Goal: Task Accomplishment & Management: Use online tool/utility

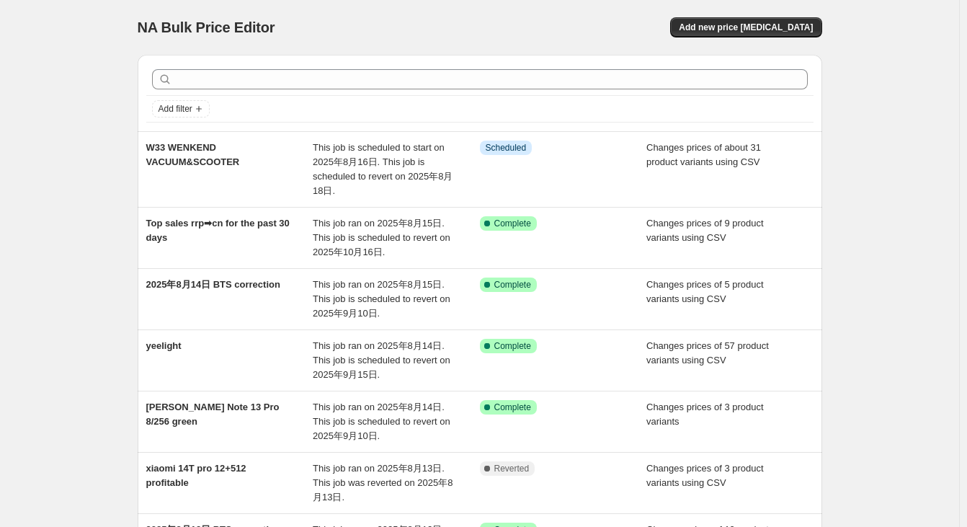
click at [67, 252] on div "NA Bulk Price Editor. This page is ready NA Bulk Price Editor Add new price [ME…" at bounding box center [479, 465] width 959 height 930
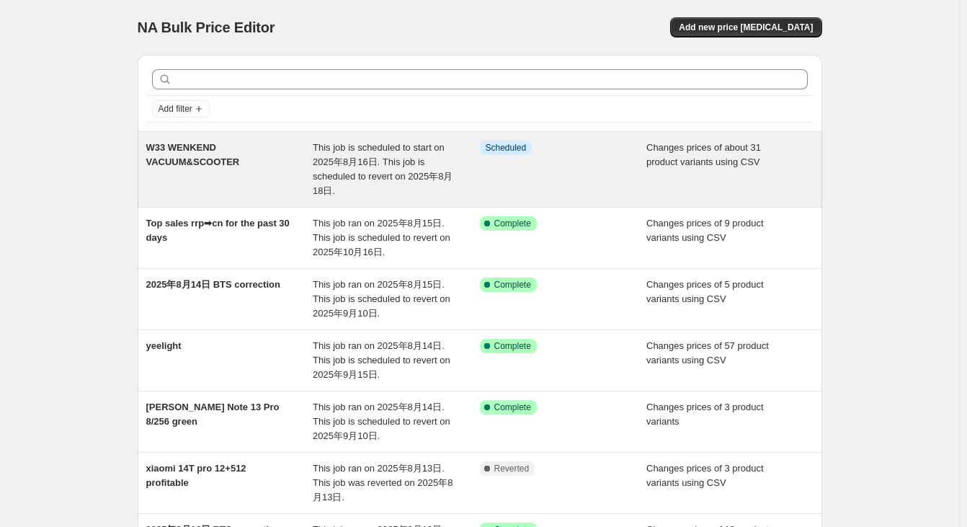
click at [324, 169] on div "This job is scheduled to start on 2025年8月16日. This job is scheduled to revert o…" at bounding box center [396, 170] width 167 height 58
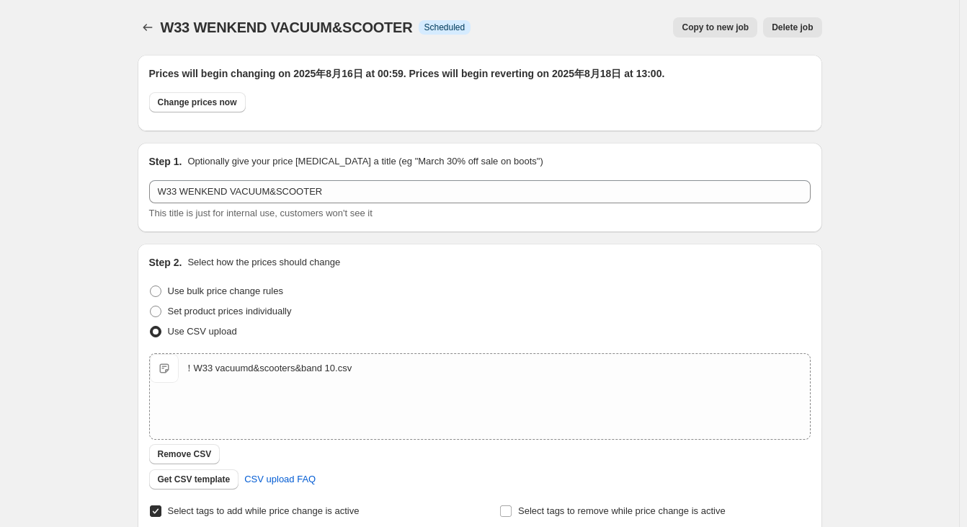
click at [787, 27] on span "Delete job" at bounding box center [792, 28] width 41 height 12
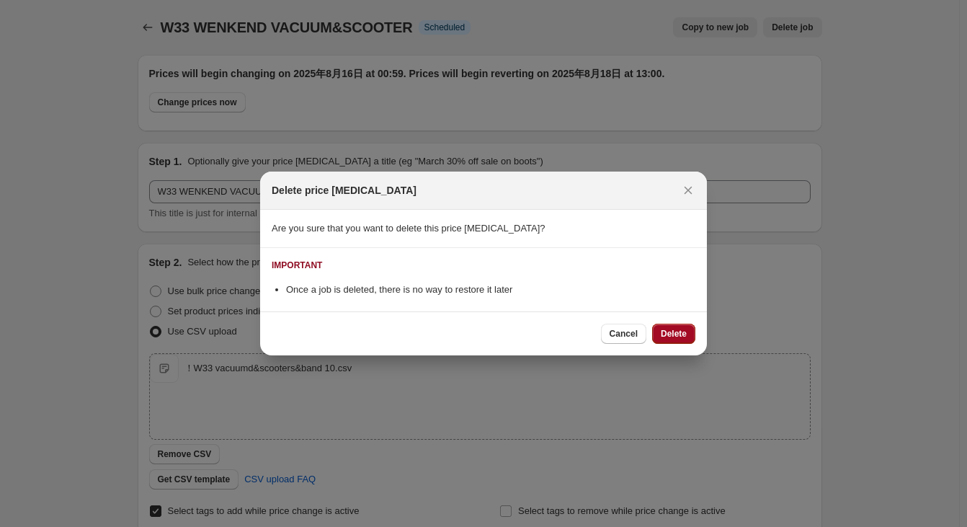
click at [683, 333] on span "Delete" at bounding box center [674, 334] width 26 height 12
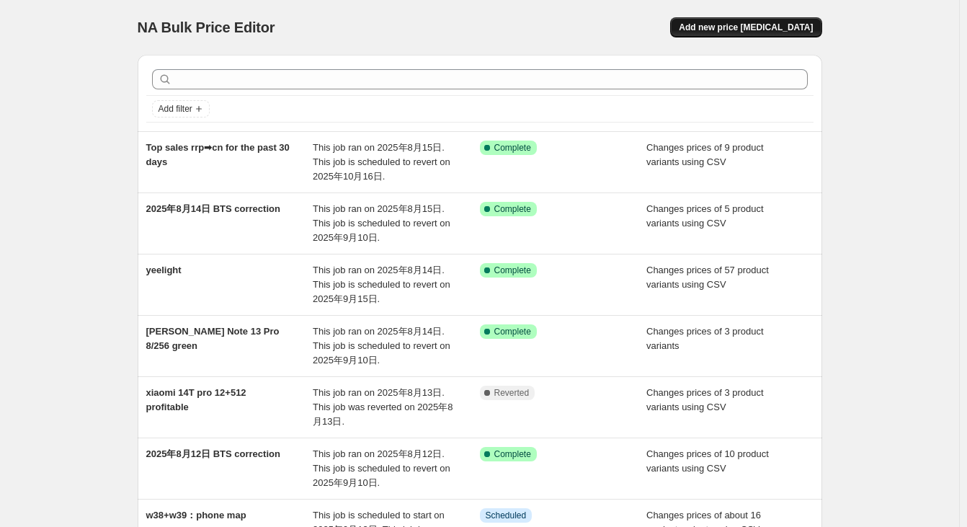
click at [718, 32] on span "Add new price [MEDICAL_DATA]" at bounding box center [746, 28] width 134 height 12
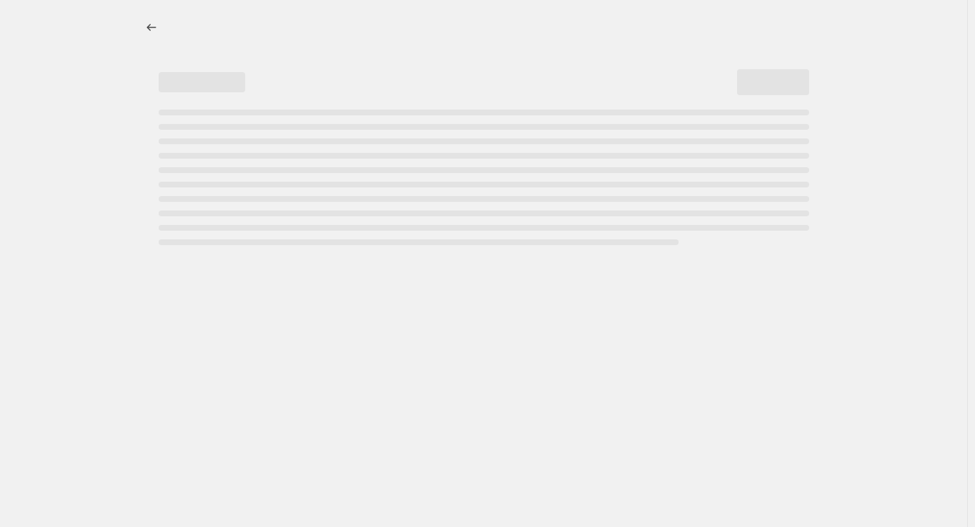
select select "percentage"
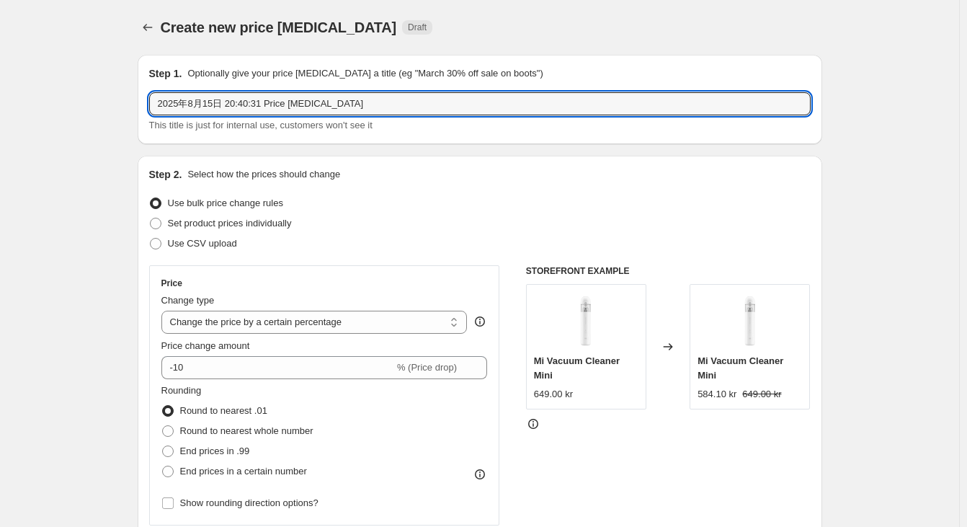
drag, startPoint x: 389, startPoint y: 102, endPoint x: -81, endPoint y: 94, distance: 470.8
click at [0, 94] on html "Home Settings Plans Skip to content Create new price [MEDICAL_DATA]. This page …" at bounding box center [483, 263] width 967 height 527
type input "W33 WENKEND VACUUM&SCOOTER Lowest"
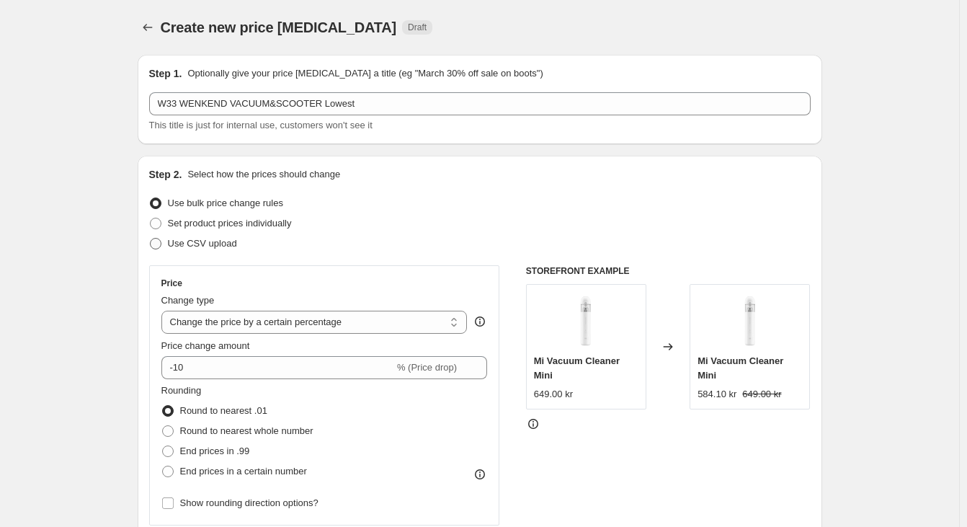
click at [207, 243] on span "Use CSV upload" at bounding box center [202, 243] width 69 height 11
click at [151, 239] on input "Use CSV upload" at bounding box center [150, 238] width 1 height 1
radio input "true"
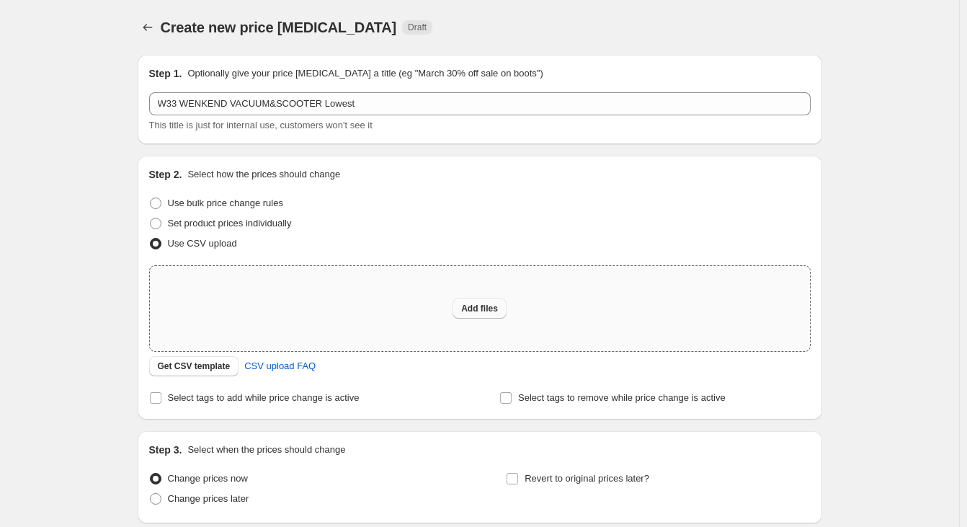
click at [475, 301] on button "Add files" at bounding box center [480, 308] width 54 height 20
type input "C:\fakepath\8.15-8.18 vacuum&scooter lowest.csv"
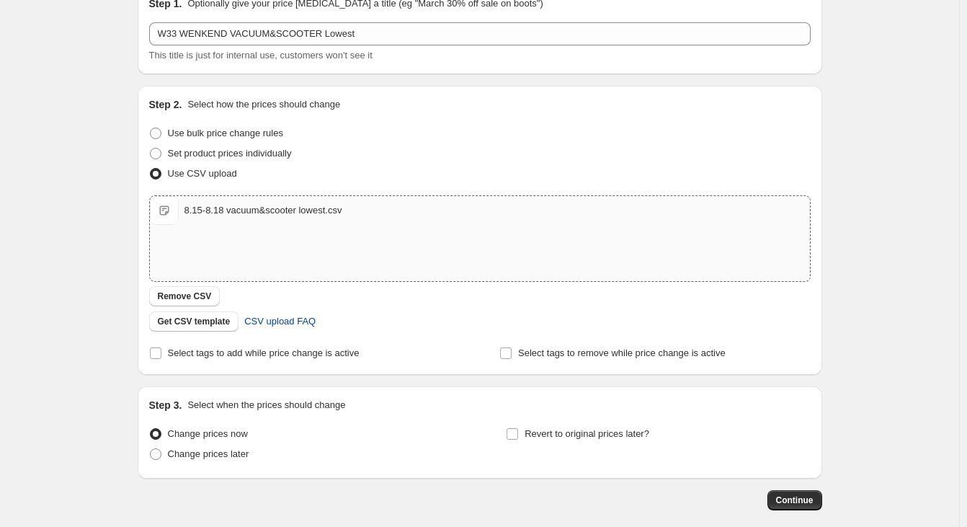
scroll to position [72, 0]
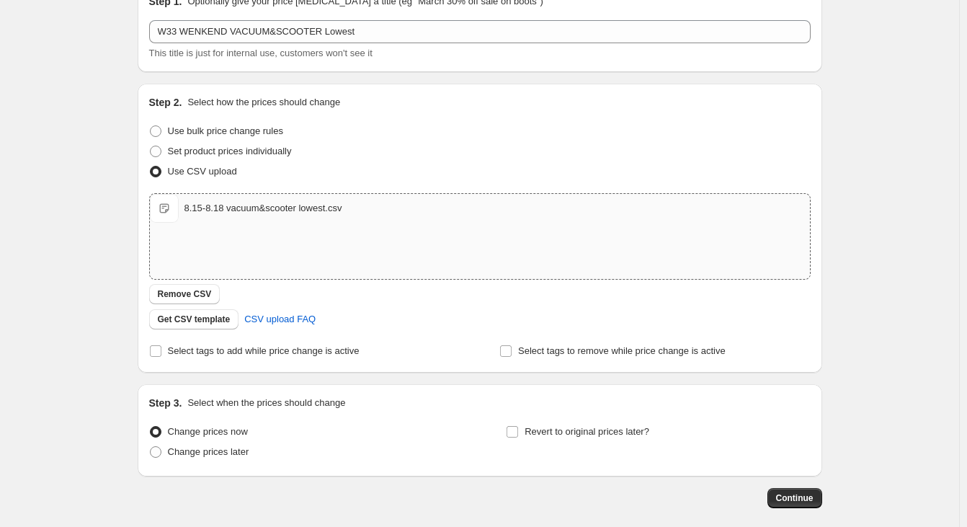
drag, startPoint x: 243, startPoint y: 355, endPoint x: 241, endPoint y: 364, distance: 9.5
click at [243, 355] on span "Select tags to add while price change is active" at bounding box center [264, 350] width 192 height 11
click at [161, 355] on input "Select tags to add while price change is active" at bounding box center [156, 351] width 12 height 12
checkbox input "true"
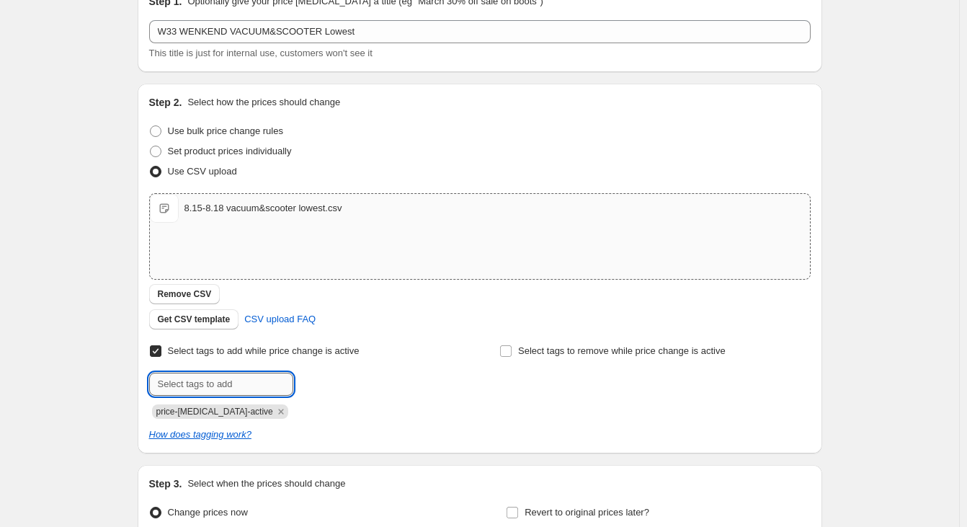
click at [219, 383] on input "text" at bounding box center [221, 384] width 144 height 23
drag, startPoint x: 438, startPoint y: 378, endPoint x: 360, endPoint y: 389, distance: 77.9
click at [437, 378] on div at bounding box center [304, 384] width 311 height 23
click at [278, 412] on icon "Remove price-change-job-active" at bounding box center [280, 411] width 5 height 5
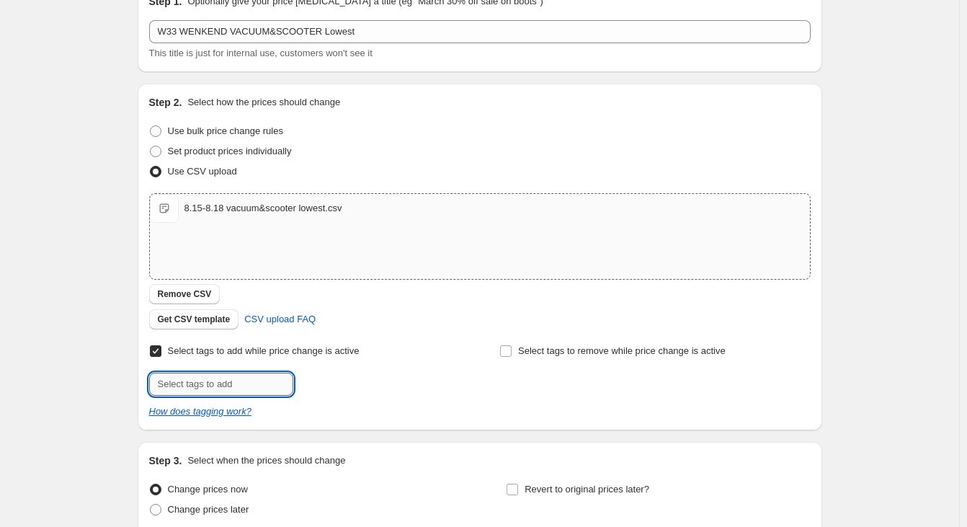
click at [250, 385] on input "text" at bounding box center [221, 384] width 144 height 23
type input "W33-WEEKEND"
click at [98, 376] on div "Create new price [MEDICAL_DATA]. This page is ready Create new price [MEDICAL_D…" at bounding box center [479, 291] width 959 height 726
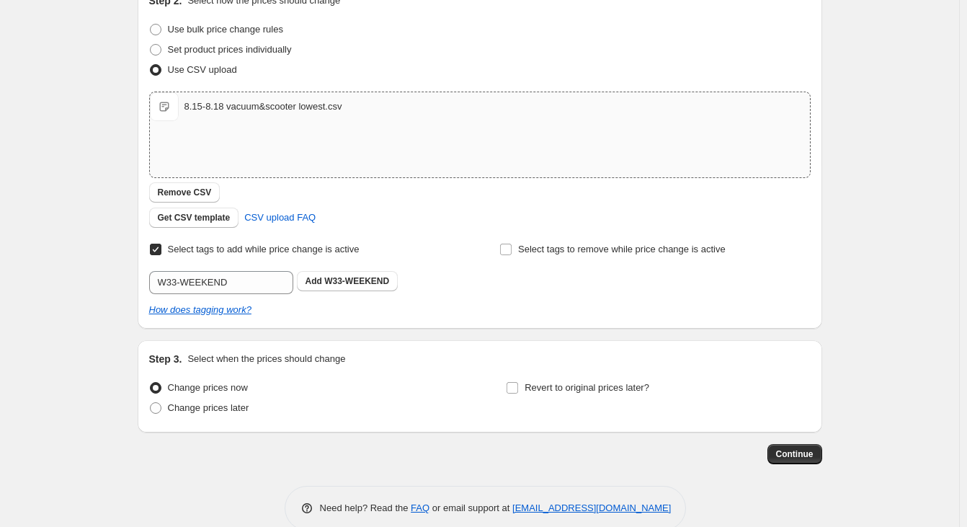
scroll to position [199, 0]
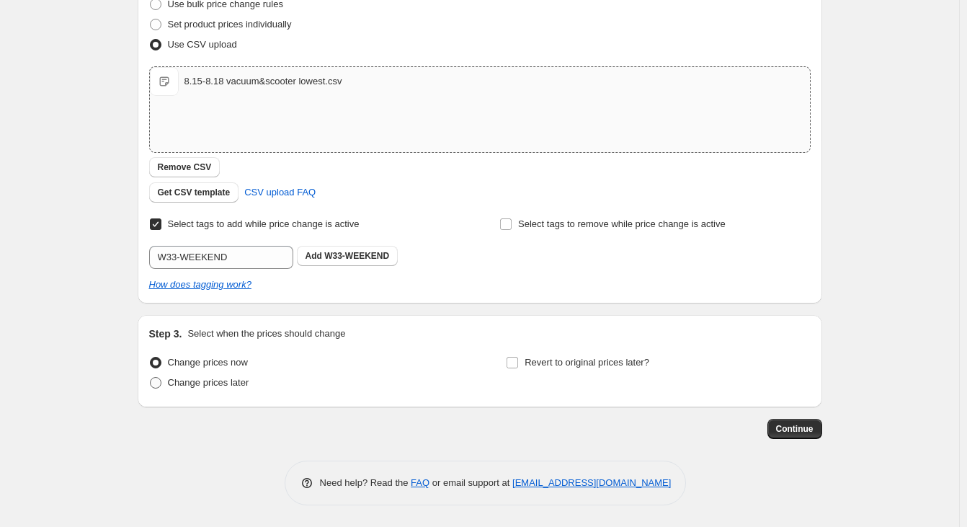
click at [190, 386] on span "Change prices later" at bounding box center [208, 382] width 81 height 11
click at [151, 378] on input "Change prices later" at bounding box center [150, 377] width 1 height 1
radio input "true"
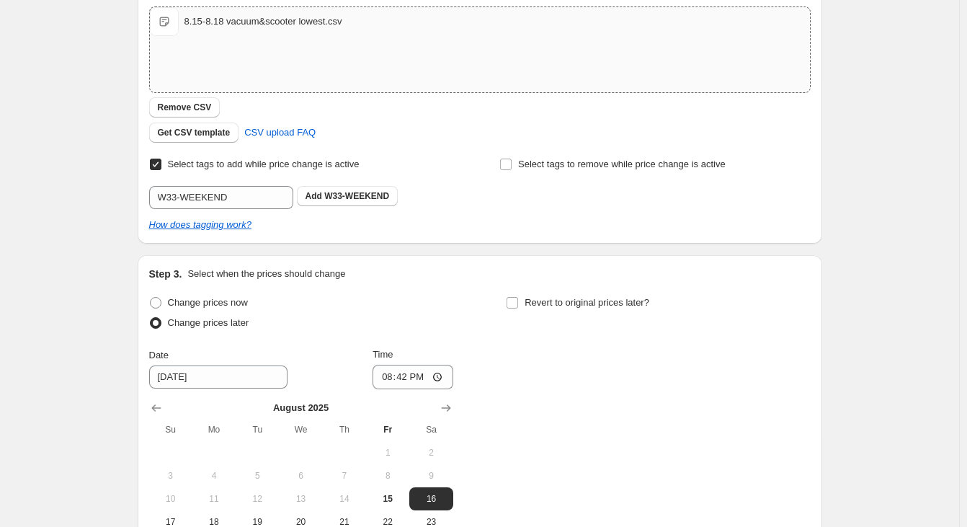
scroll to position [343, 0]
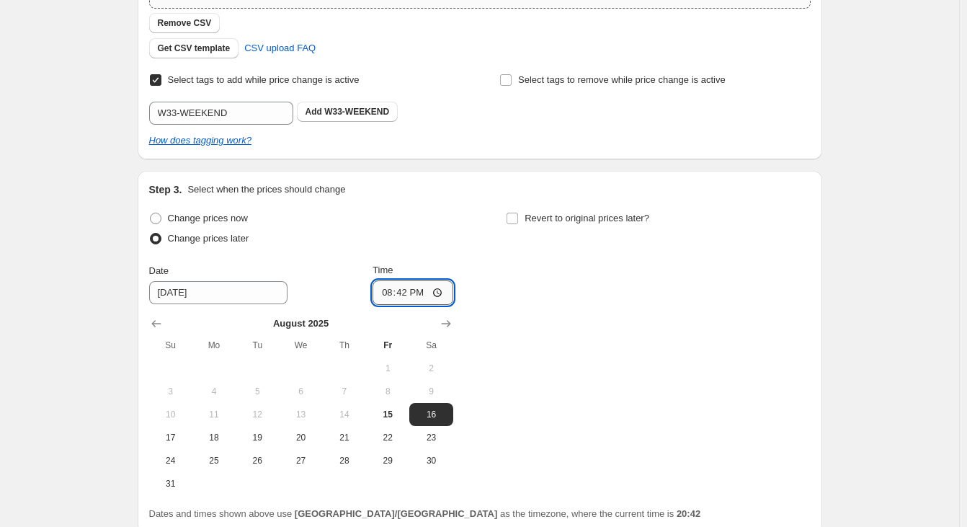
click at [410, 294] on input "20:42" at bounding box center [413, 292] width 81 height 25
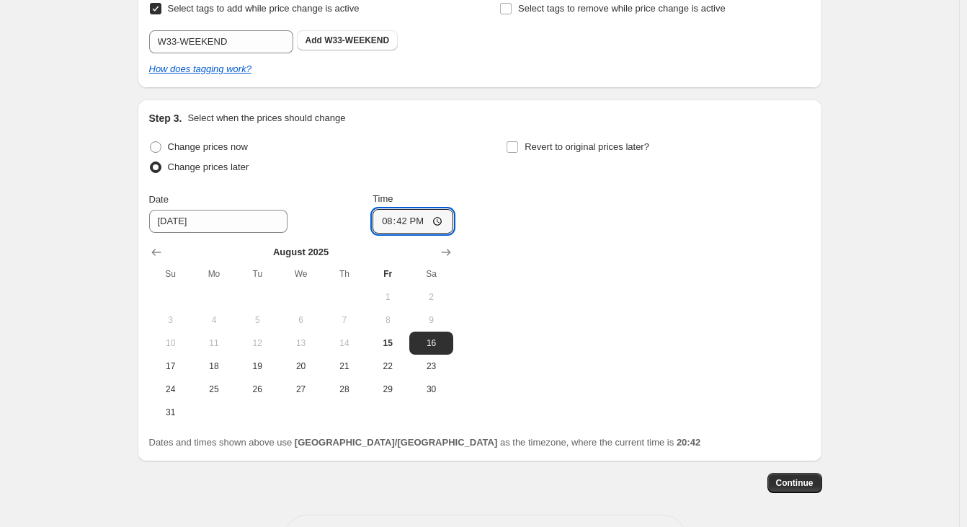
scroll to position [415, 0]
click at [440, 217] on input "20:42" at bounding box center [413, 220] width 81 height 25
type input "00:59"
click at [625, 286] on div "Change prices now Change prices later Date [DATE] Time 00:59 [DATE] Su Mo Tu We…" at bounding box center [480, 279] width 662 height 287
click at [587, 151] on span "Revert to original prices later?" at bounding box center [587, 146] width 125 height 11
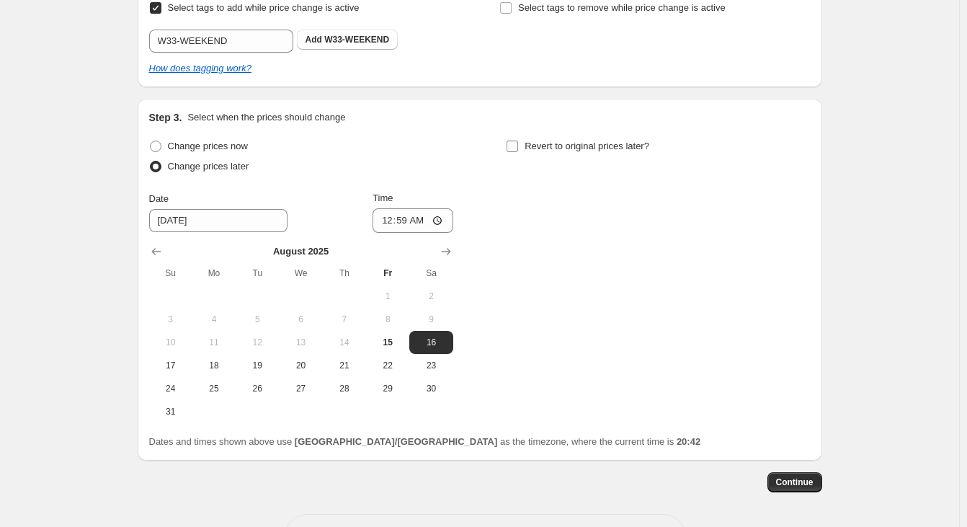
click at [518, 151] on input "Revert to original prices later?" at bounding box center [513, 147] width 12 height 12
checkbox input "true"
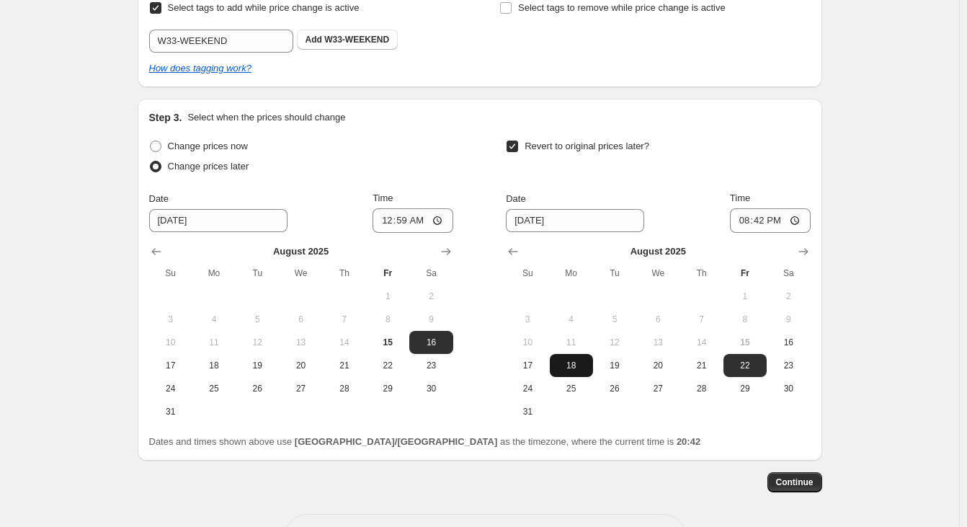
click at [575, 365] on span "18" at bounding box center [572, 366] width 32 height 12
type input "[DATE]"
click at [763, 219] on input "20:42" at bounding box center [770, 220] width 81 height 25
click at [800, 219] on input "20:42" at bounding box center [770, 220] width 81 height 25
type input "13:00"
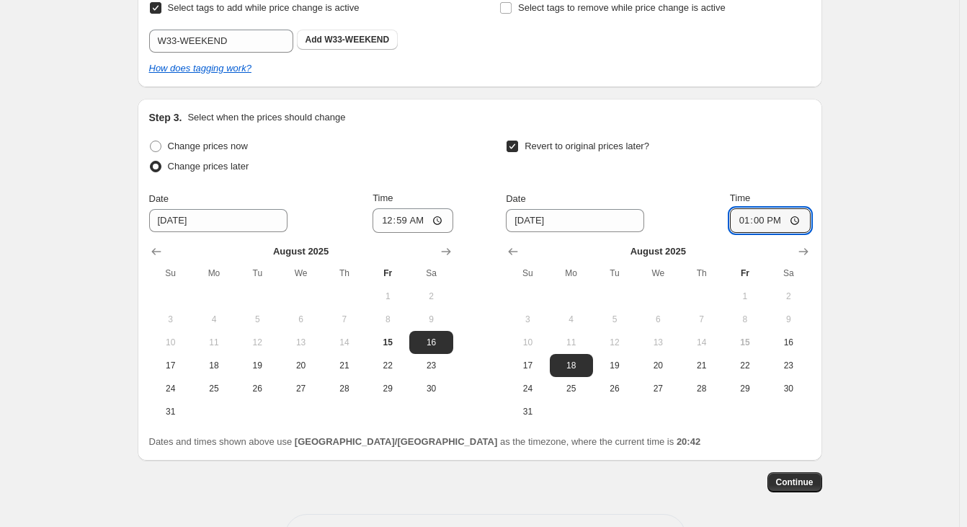
click at [861, 296] on div "Create new price [MEDICAL_DATA]. This page is ready Create new price [MEDICAL_D…" at bounding box center [479, 82] width 959 height 995
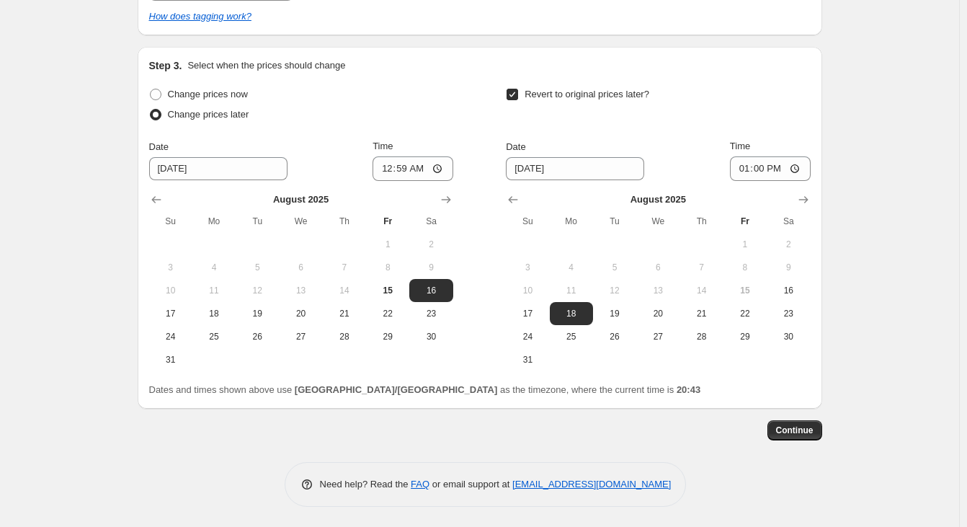
scroll to position [469, 0]
click at [812, 432] on span "Continue" at bounding box center [794, 429] width 37 height 12
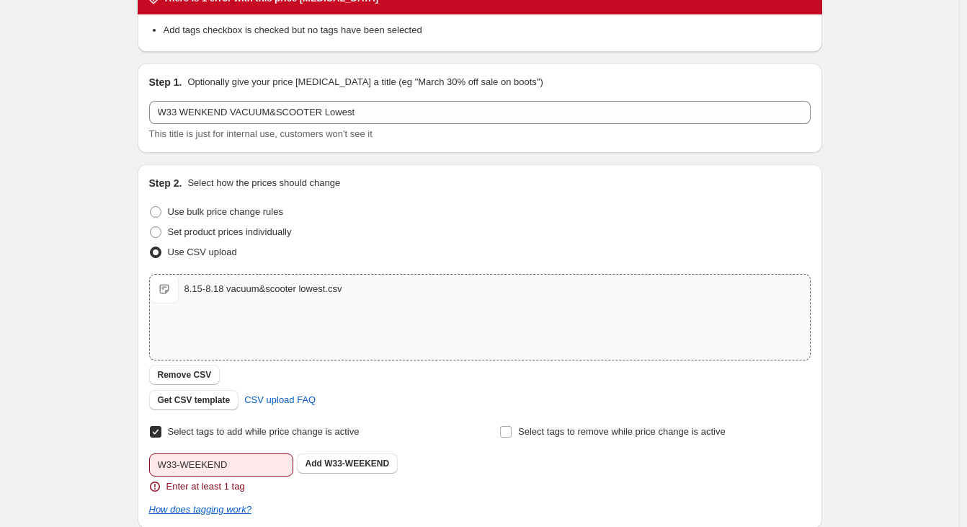
scroll to position [216, 0]
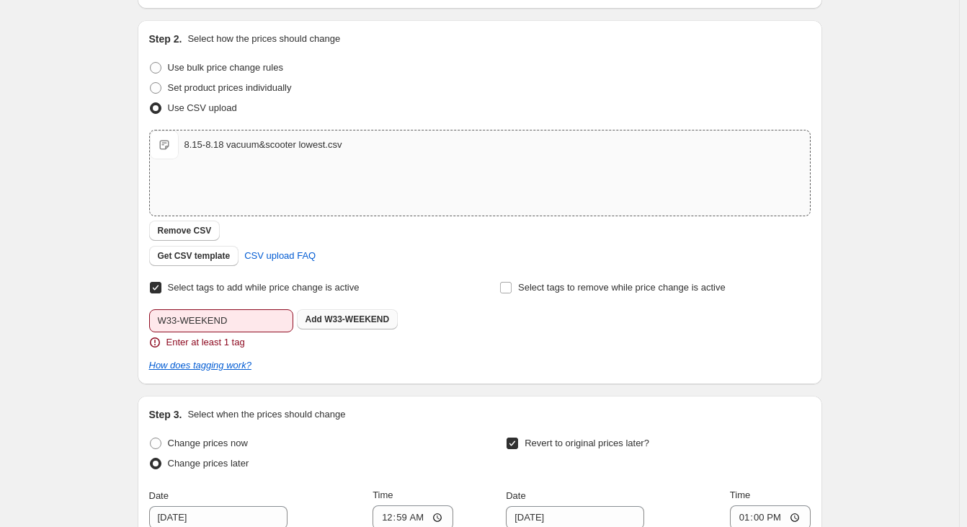
click at [348, 321] on span "W33-WEEKEND" at bounding box center [356, 319] width 65 height 10
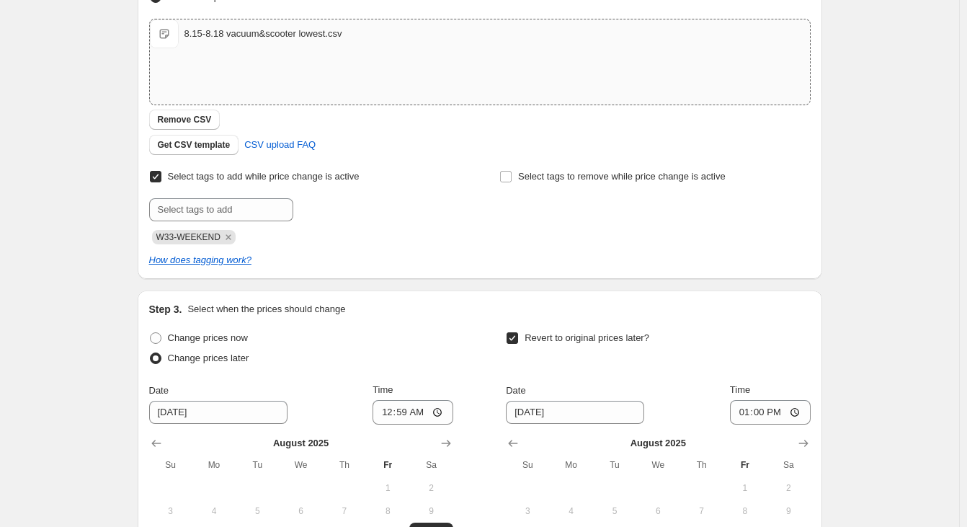
scroll to position [424, 0]
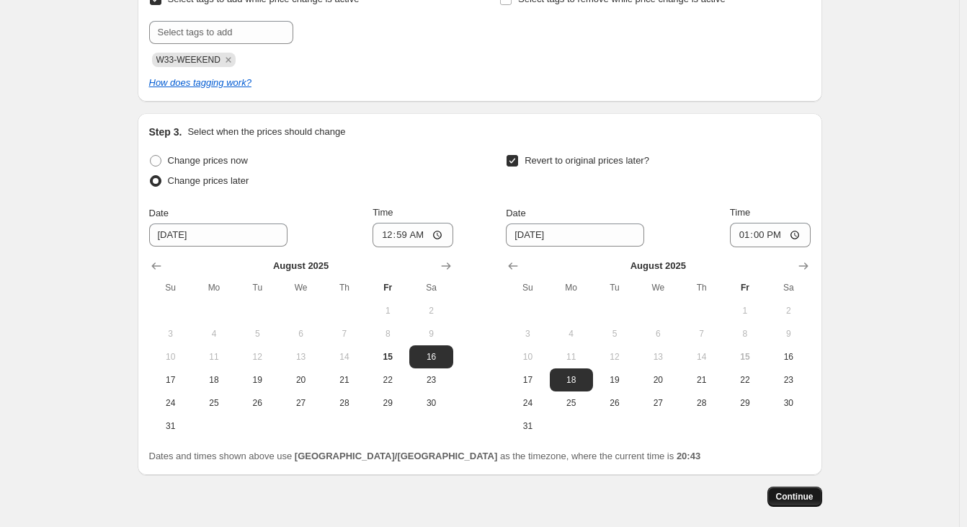
click at [792, 498] on span "Continue" at bounding box center [794, 497] width 37 height 12
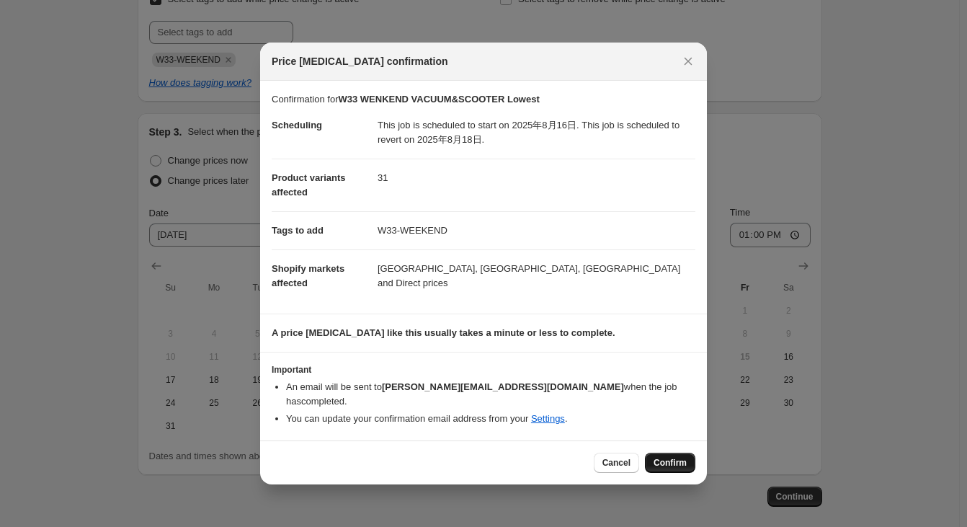
click at [686, 458] on span "Confirm" at bounding box center [670, 463] width 33 height 12
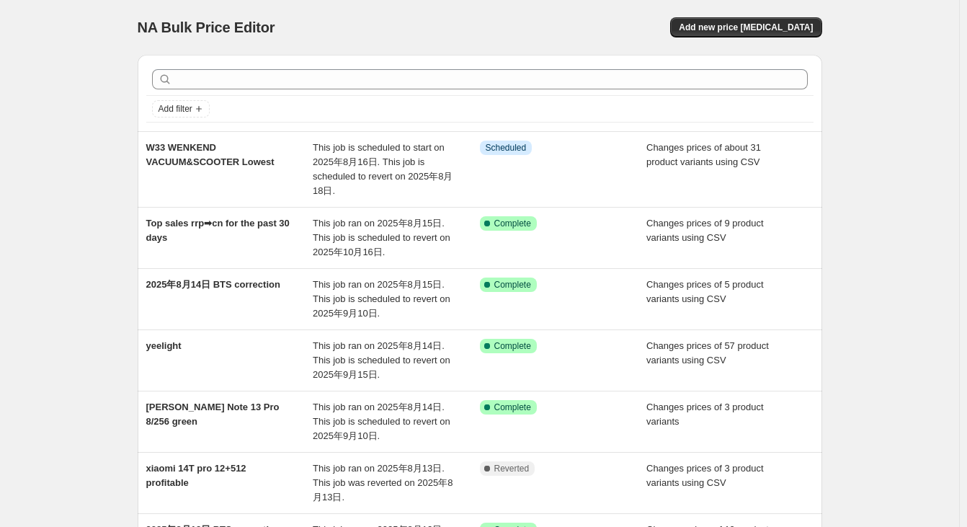
click at [913, 296] on div "NA Bulk Price Editor. This page is ready NA Bulk Price Editor Add new price [ME…" at bounding box center [479, 465] width 959 height 930
click at [853, 215] on div "NA Bulk Price Editor. This page is ready NA Bulk Price Editor Add new price cha…" at bounding box center [479, 465] width 959 height 930
